Goal: Navigation & Orientation: Find specific page/section

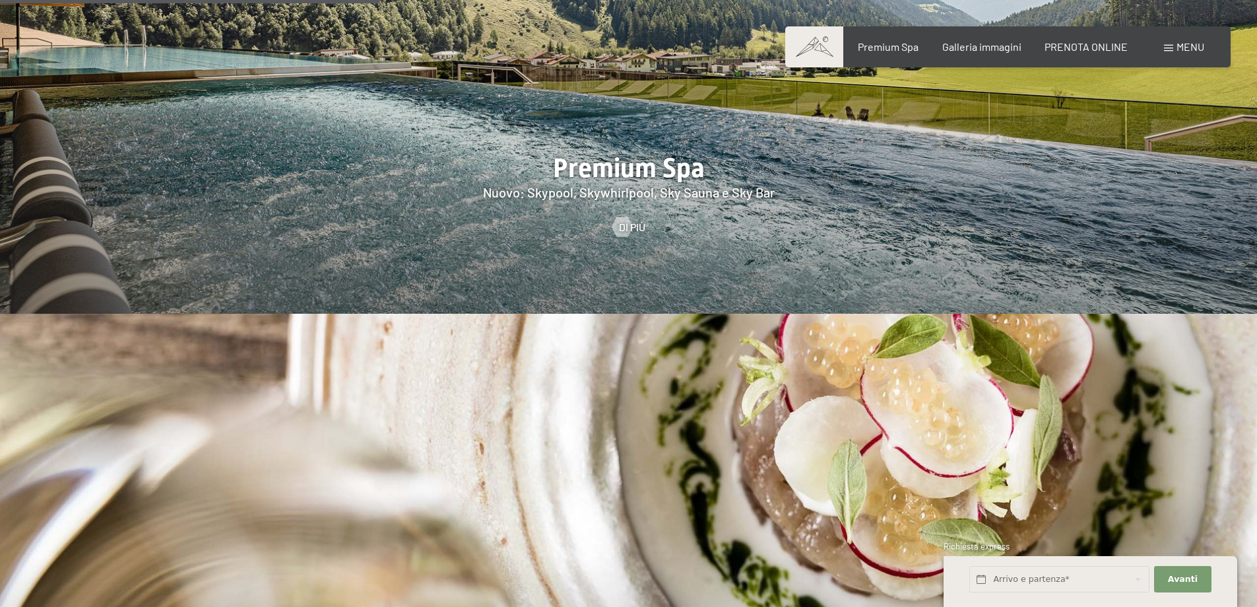
scroll to position [1630, 0]
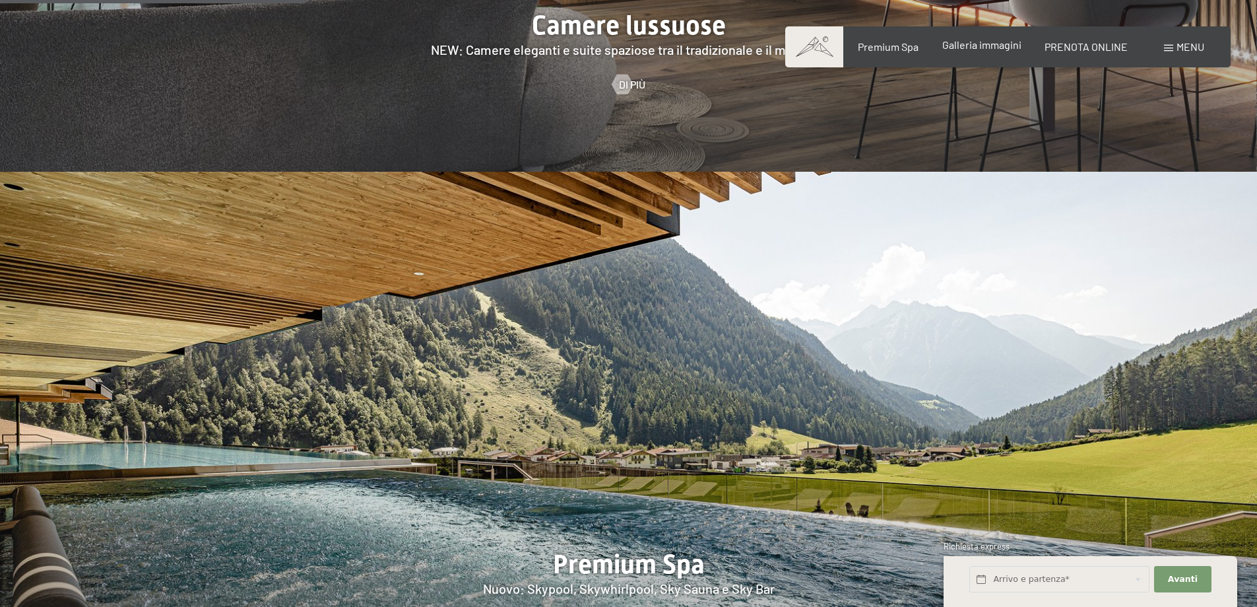
click at [978, 44] on span "Galleria immagini" at bounding box center [982, 44] width 79 height 13
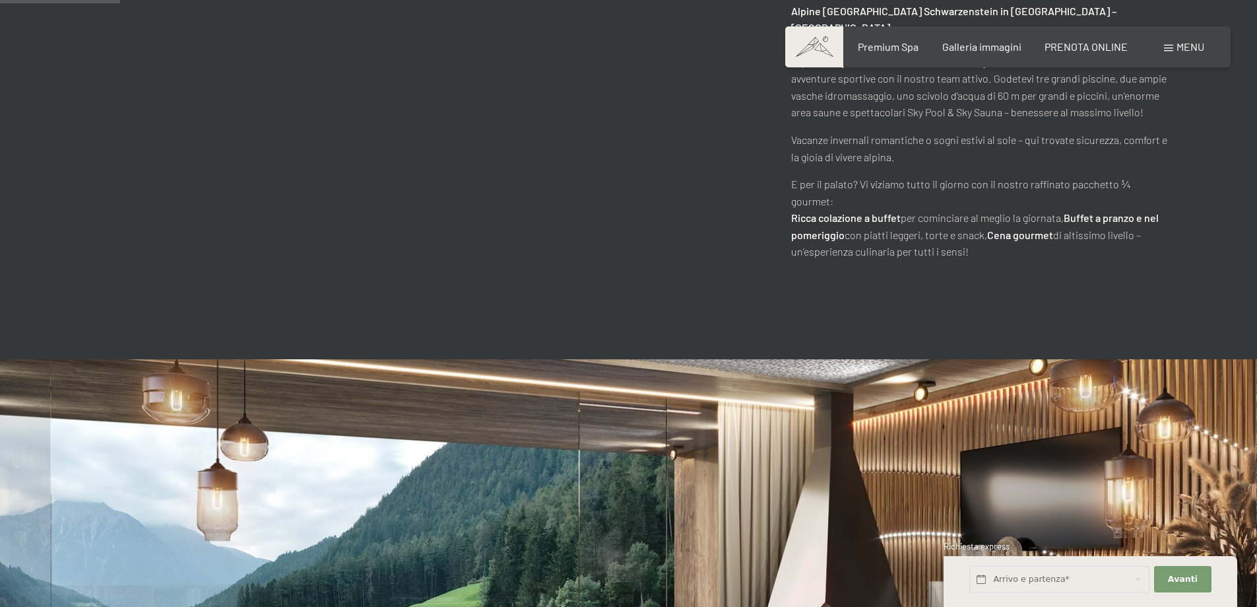
scroll to position [640, 0]
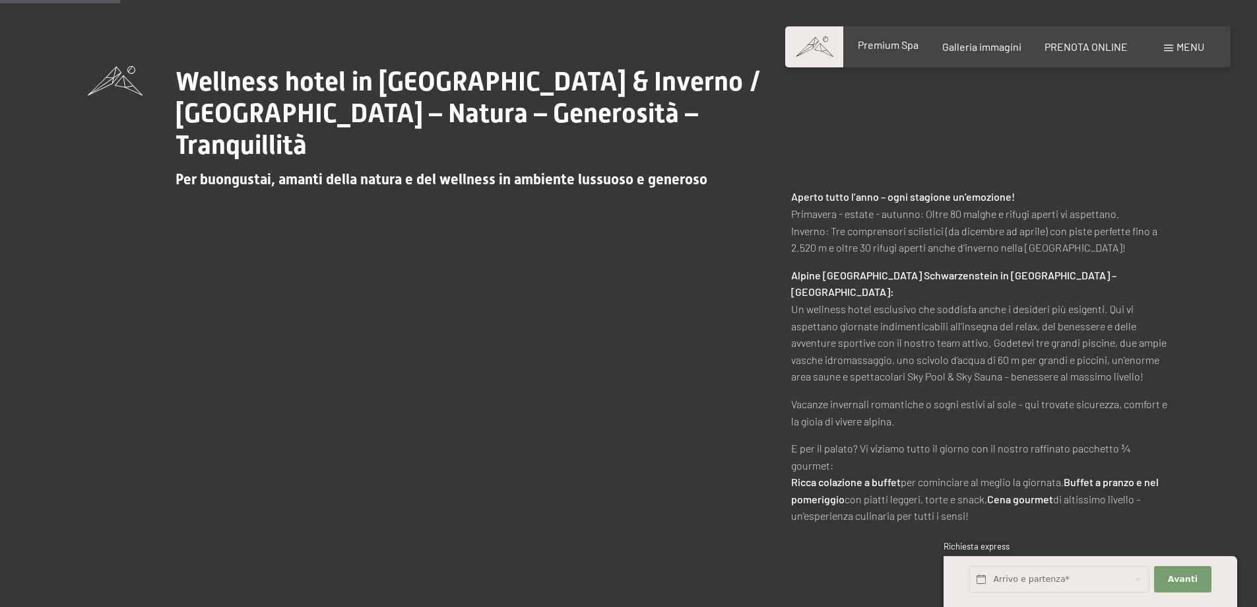
click at [871, 43] on span "Premium Spa" at bounding box center [888, 44] width 61 height 13
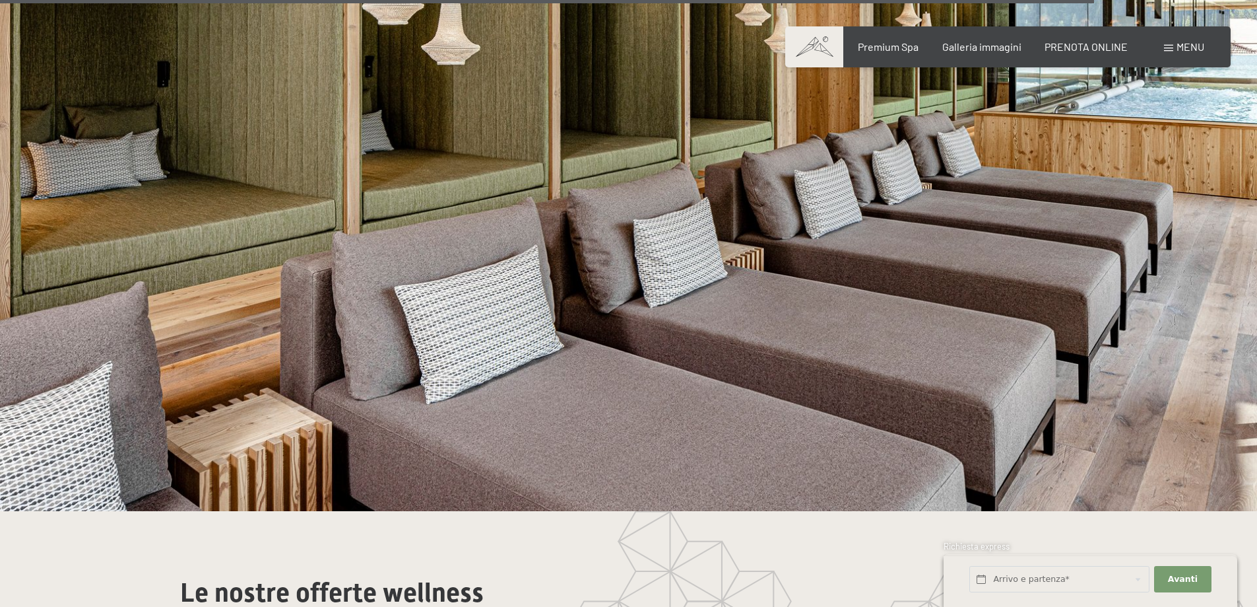
scroll to position [7696, 0]
